Goal: Information Seeking & Learning: Learn about a topic

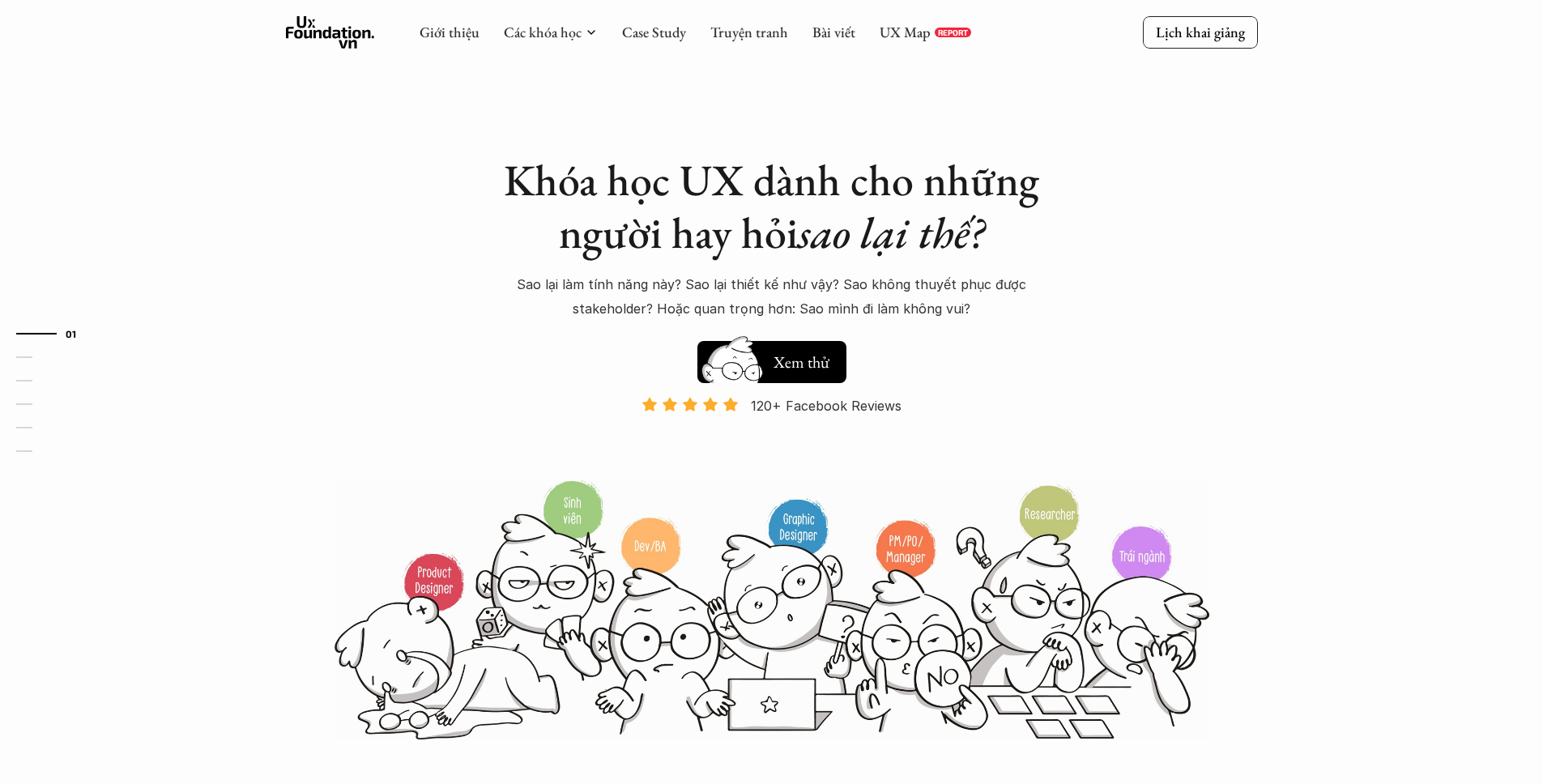
click at [477, 124] on div "Khóa học UX dành cho những người hay hỏi sao lại thế? Sao lại làm tính năng này…" at bounding box center [772, 370] width 972 height 741
click at [644, 33] on link "Case Study" at bounding box center [653, 32] width 64 height 19
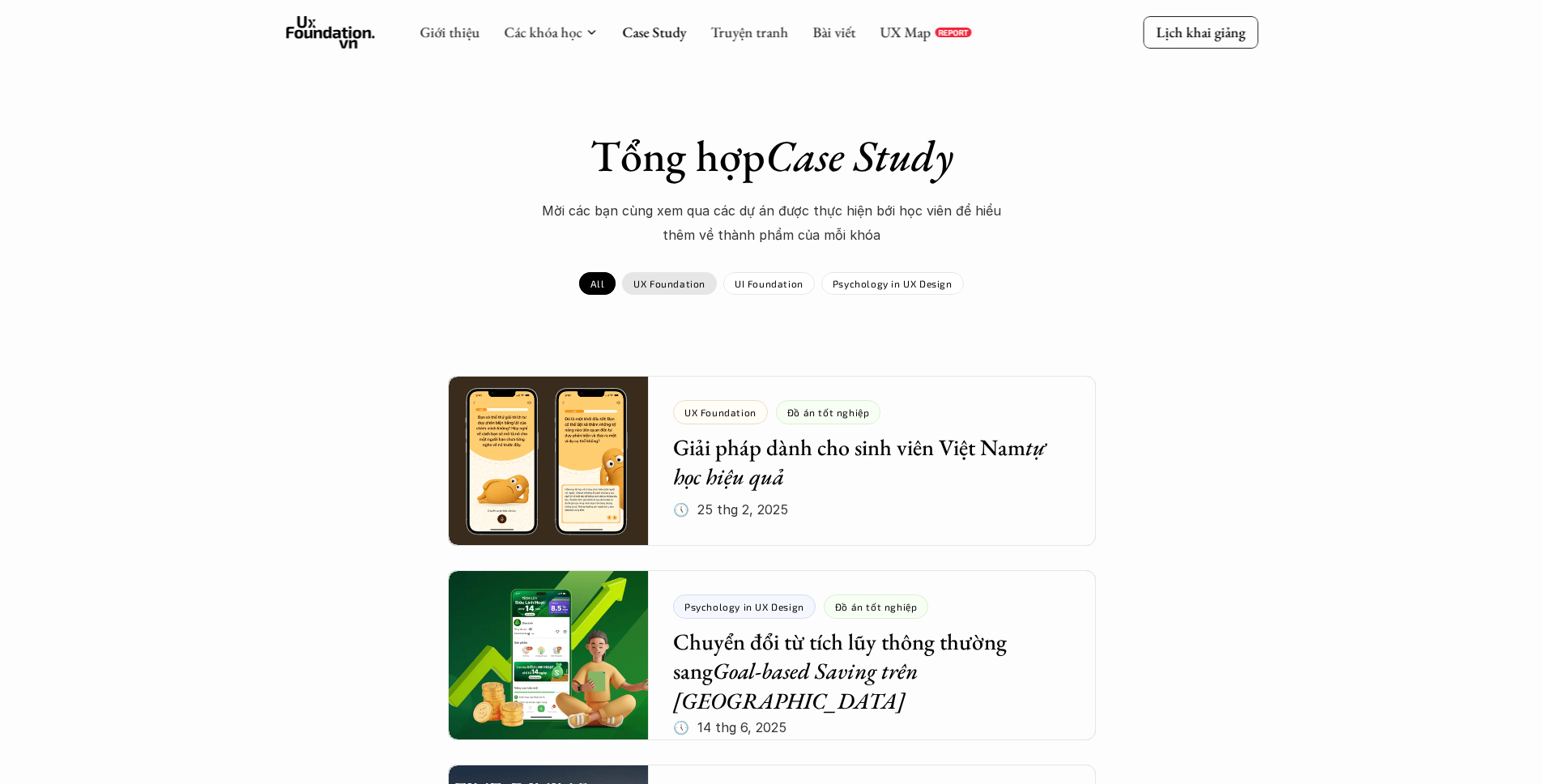
click at [669, 289] on p "UX Foundation" at bounding box center [669, 284] width 72 height 12
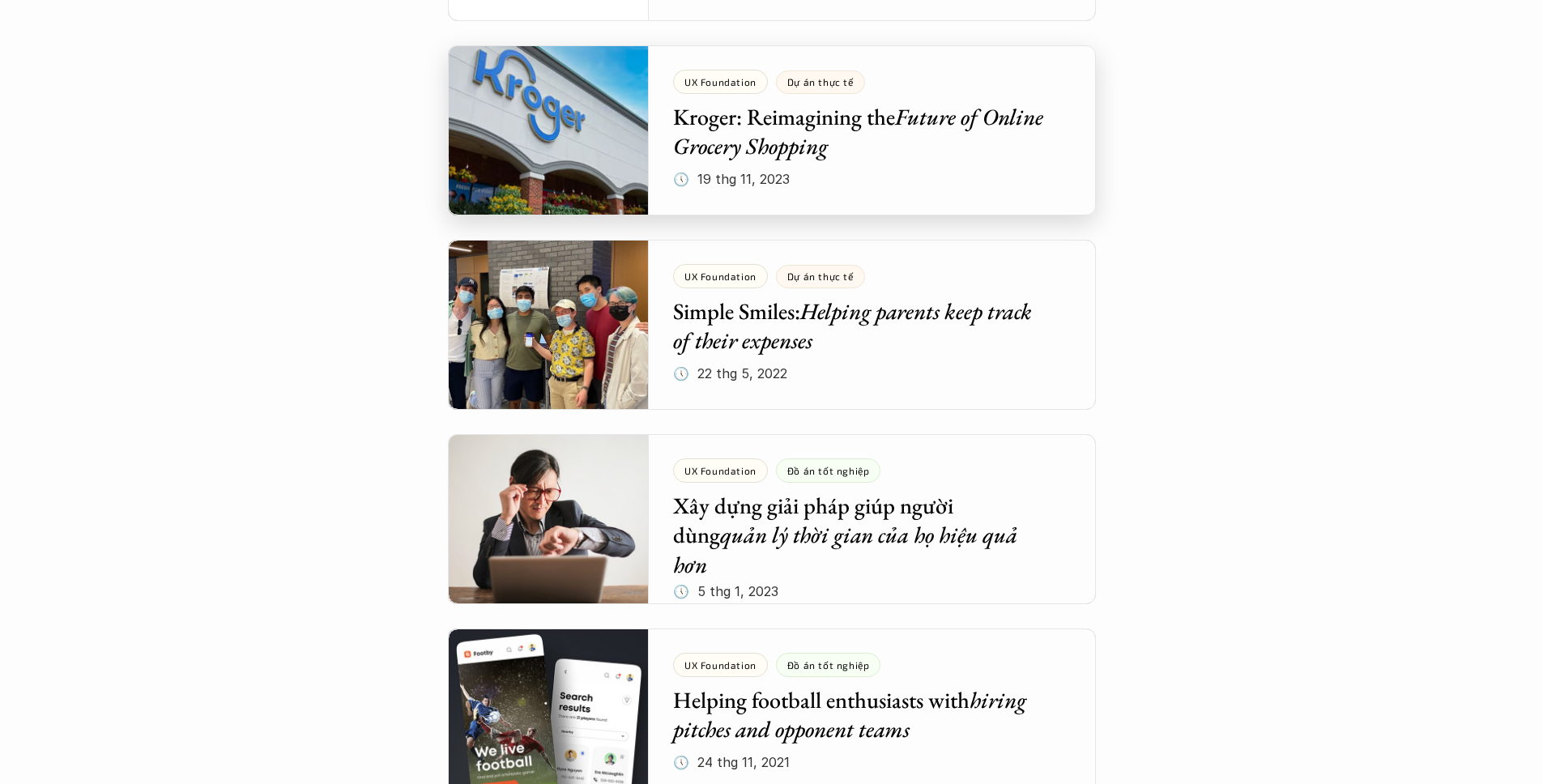
scroll to position [1421, 0]
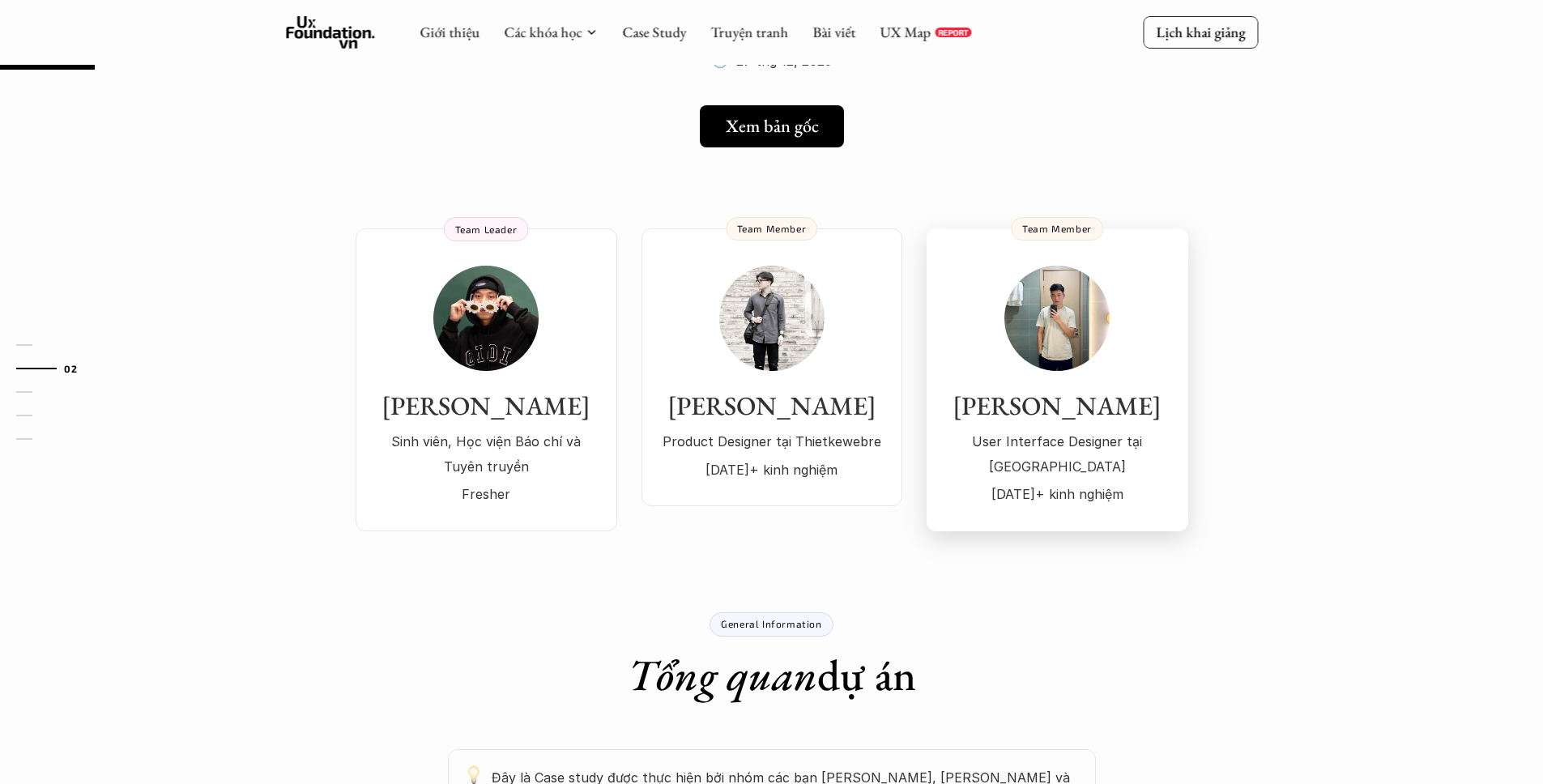
scroll to position [112, 0]
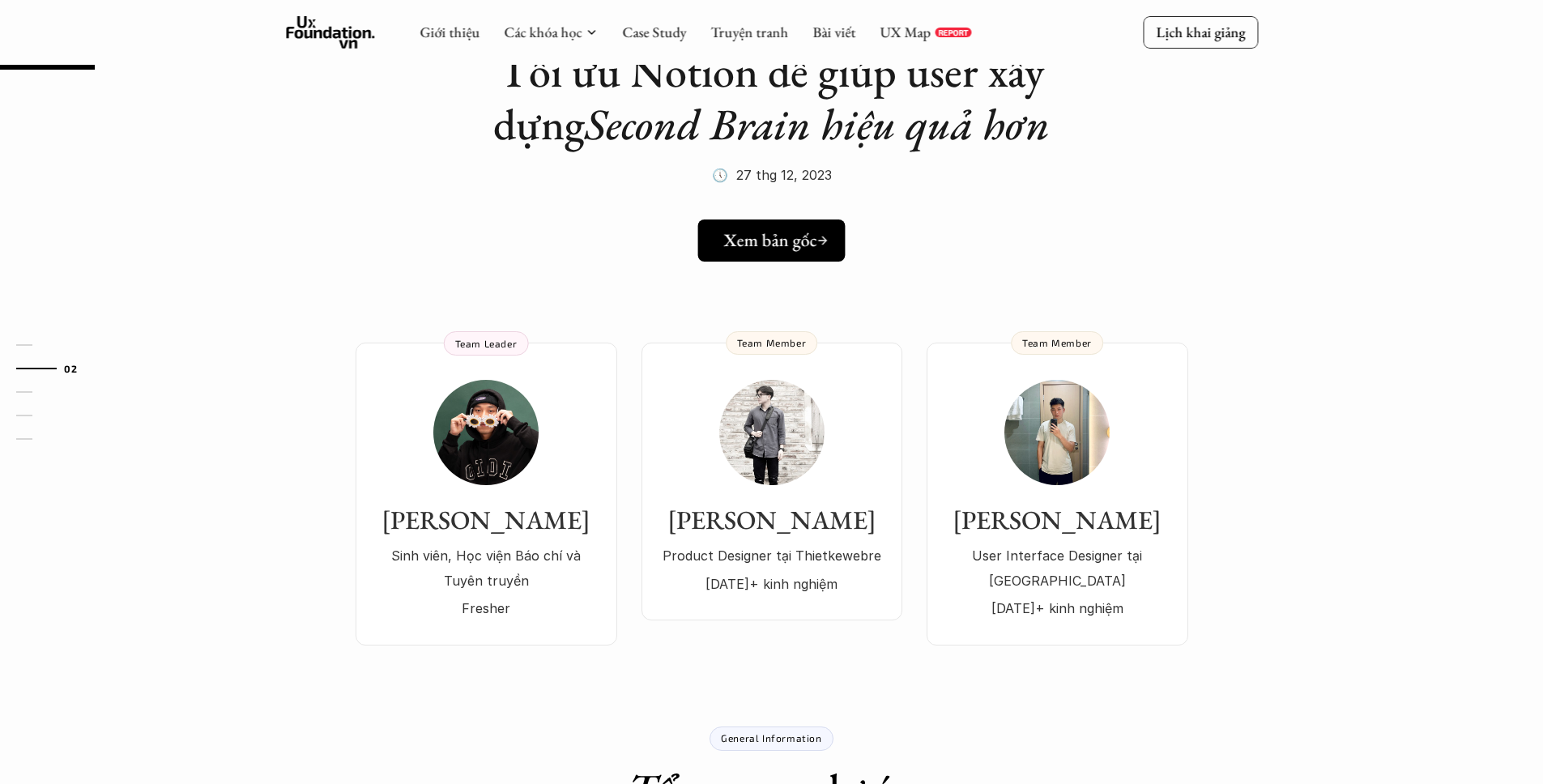
click at [799, 251] on h5 "Xem bản gốc" at bounding box center [771, 239] width 94 height 21
